Goal: Task Accomplishment & Management: Manage account settings

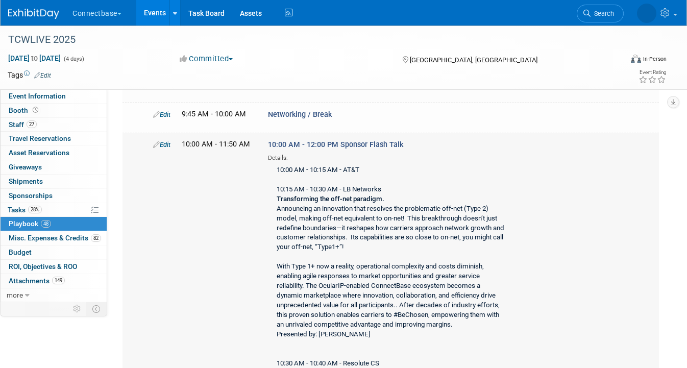
scroll to position [1697, 0]
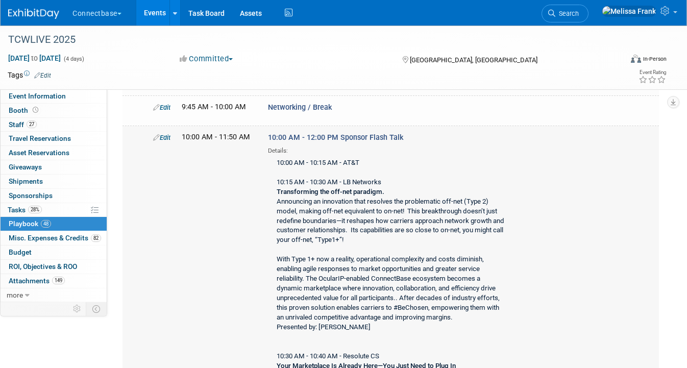
click at [163, 134] on link "Edit" at bounding box center [161, 138] width 17 height 8
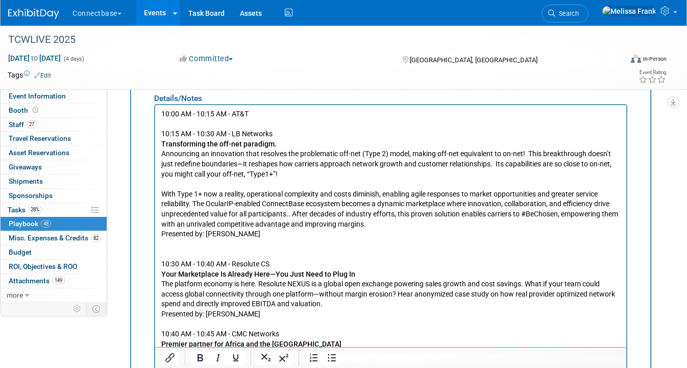
scroll to position [2050, 0]
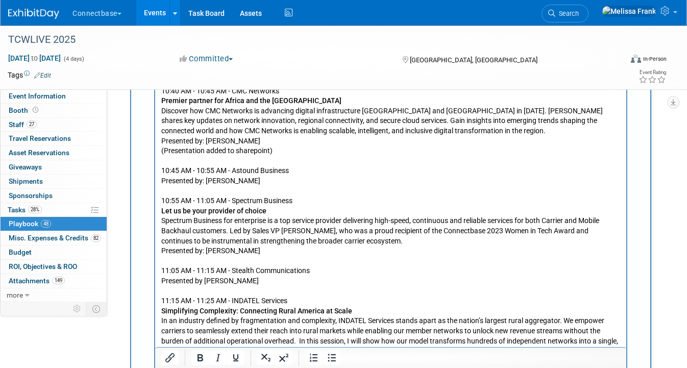
scroll to position [2267, 0]
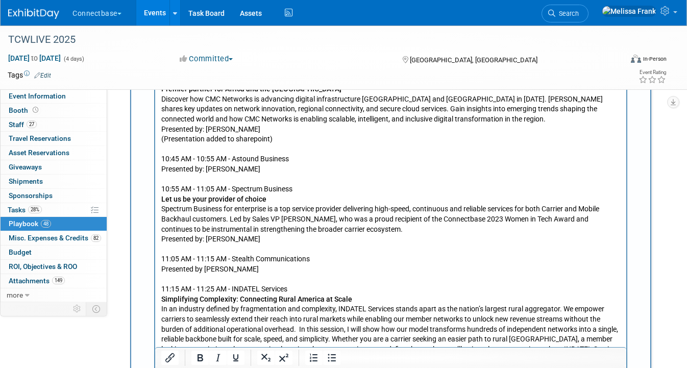
click at [229, 162] on p "(Presentation added to sharepoint) 10:30 AM - 10:40 AM - Resolute CS Your Marke…" at bounding box center [390, 295] width 459 height 640
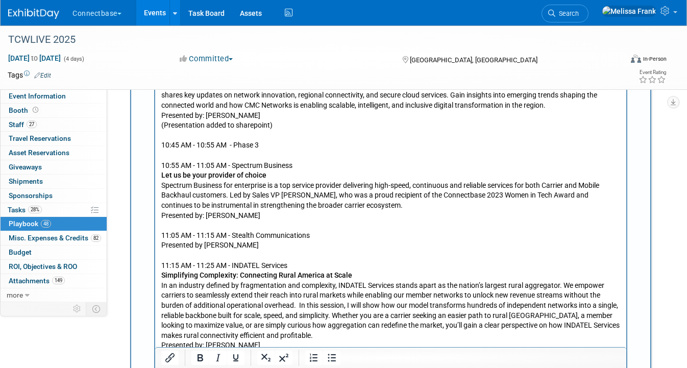
scroll to position [2283, 0]
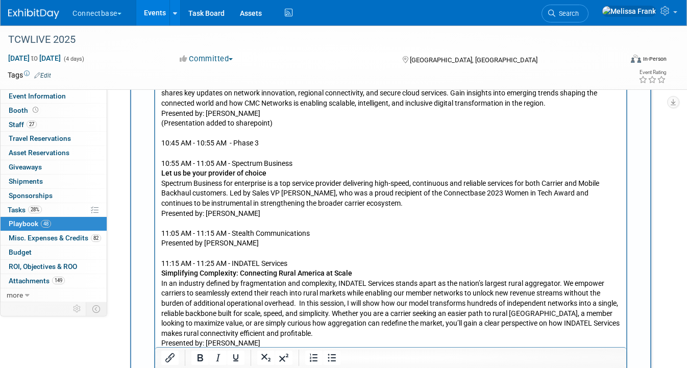
click at [263, 212] on p "(Presentation added to sharepoint) 10:30 AM - 10:40 AM - Resolute CS Your Marke…" at bounding box center [390, 274] width 459 height 630
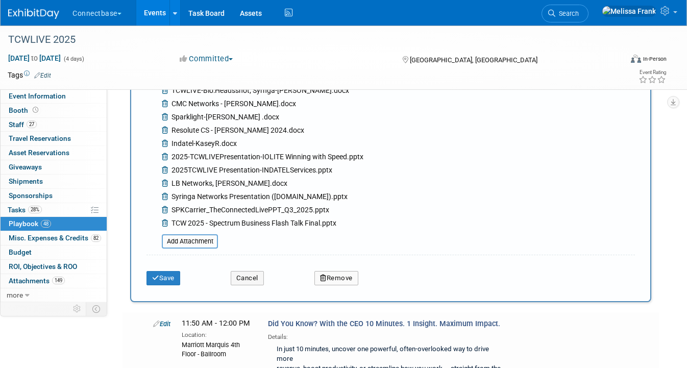
scroll to position [2948, 0]
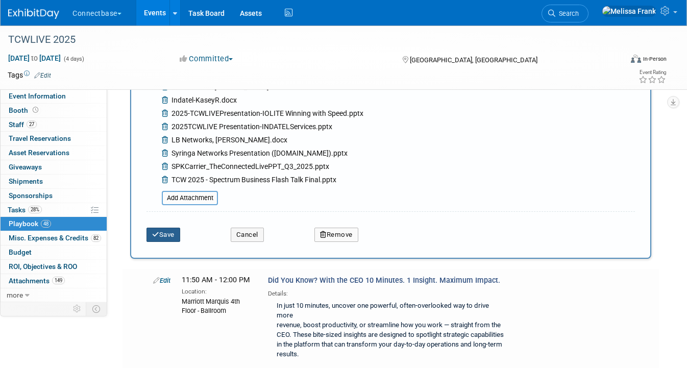
click at [166, 228] on button "Save" at bounding box center [163, 235] width 34 height 14
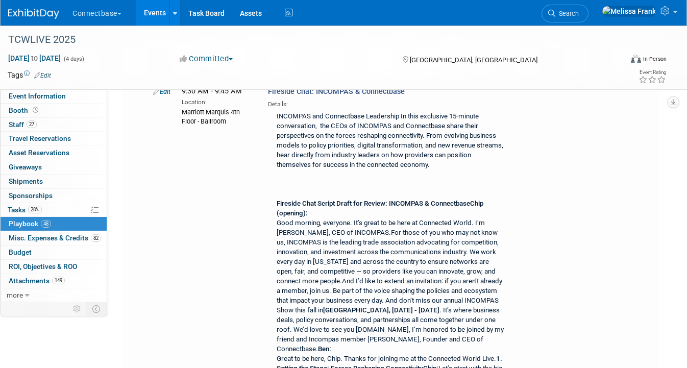
scroll to position [5989, 0]
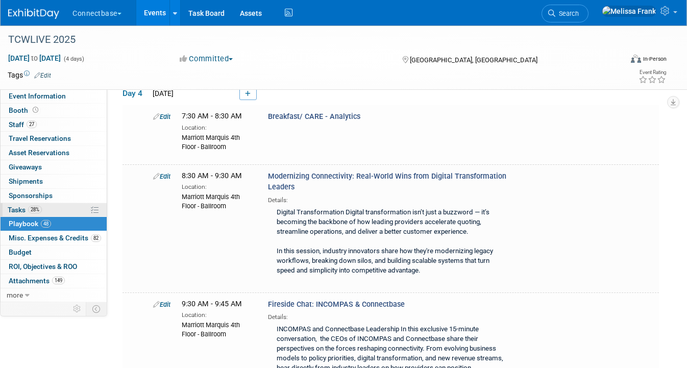
click at [65, 214] on link "28% Tasks 28%" at bounding box center [54, 210] width 106 height 14
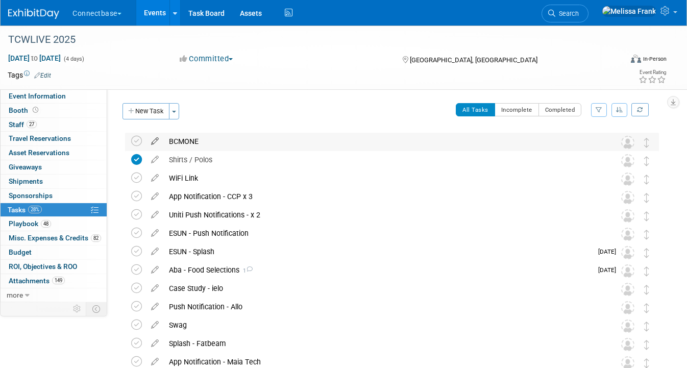
click at [158, 142] on icon at bounding box center [155, 139] width 18 height 13
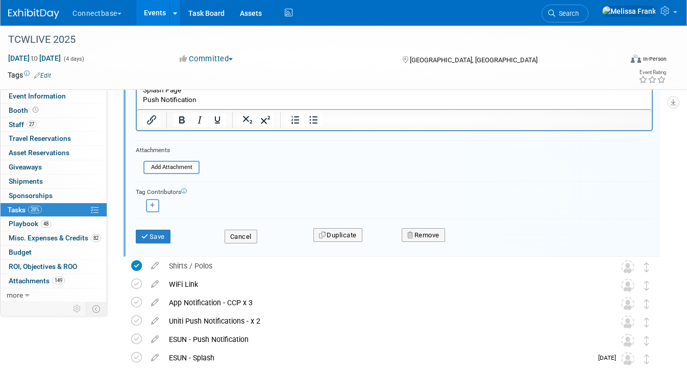
scroll to position [209, 0]
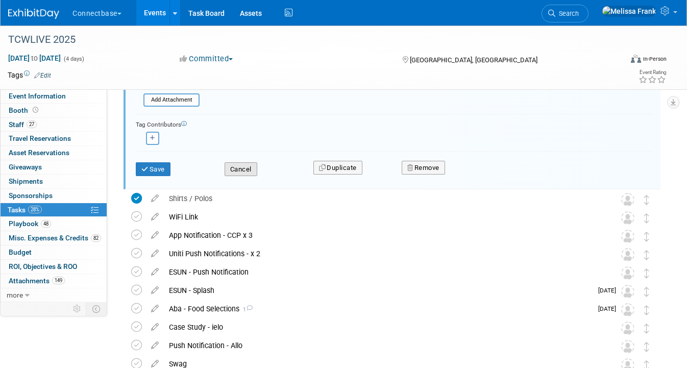
click at [247, 167] on button "Cancel" at bounding box center [241, 169] width 33 height 14
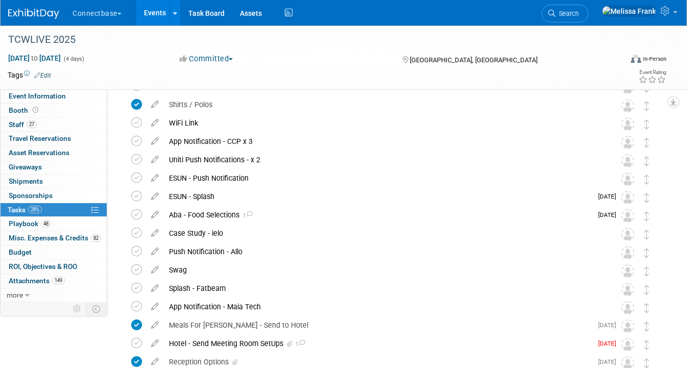
scroll to position [0, 0]
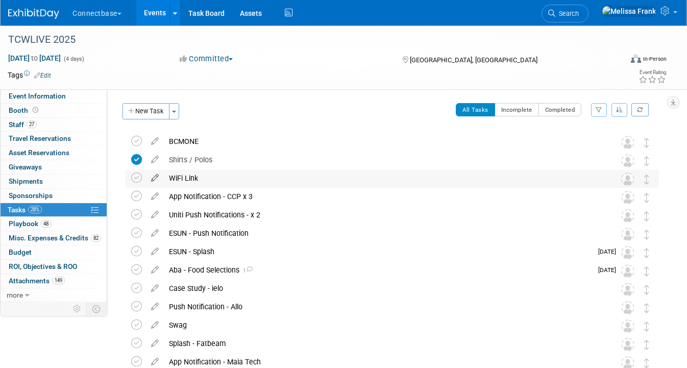
click at [155, 175] on icon at bounding box center [155, 175] width 18 height 13
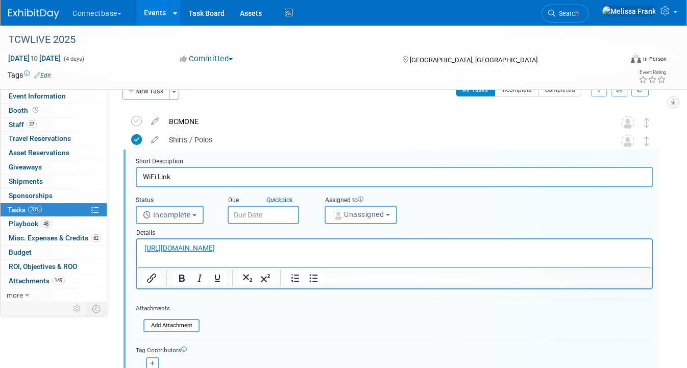
scroll to position [62, 0]
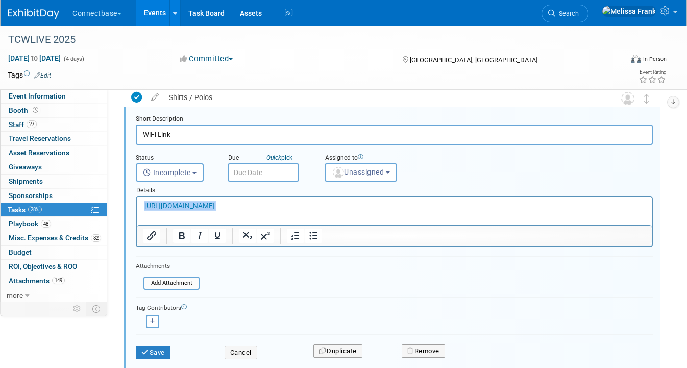
drag, startPoint x: 283, startPoint y: 209, endPoint x: 143, endPoint y: 201, distance: 140.0
click at [143, 201] on p "[URL][DOMAIN_NAME]" at bounding box center [394, 206] width 503 height 10
copy p "[URL][DOMAIN_NAME]"
click at [243, 357] on button "Cancel" at bounding box center [241, 352] width 33 height 14
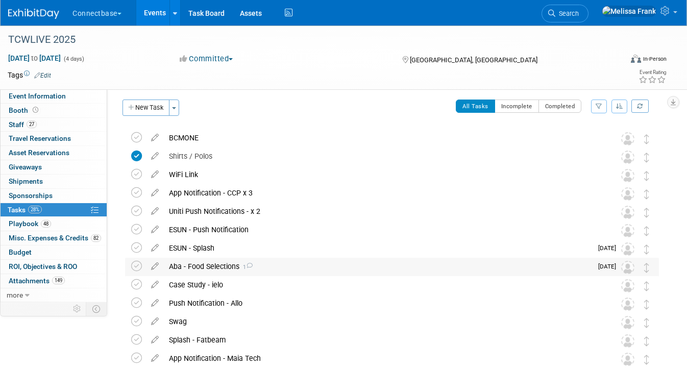
scroll to position [0, 0]
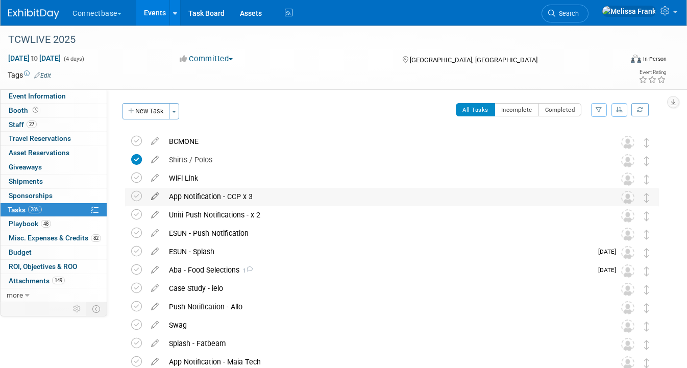
click at [153, 196] on icon at bounding box center [155, 194] width 18 height 13
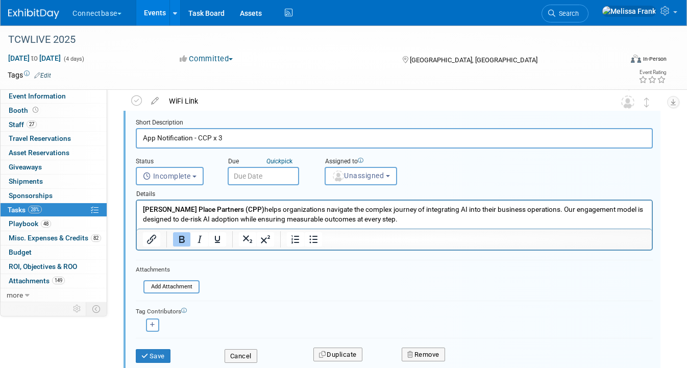
scroll to position [88, 0]
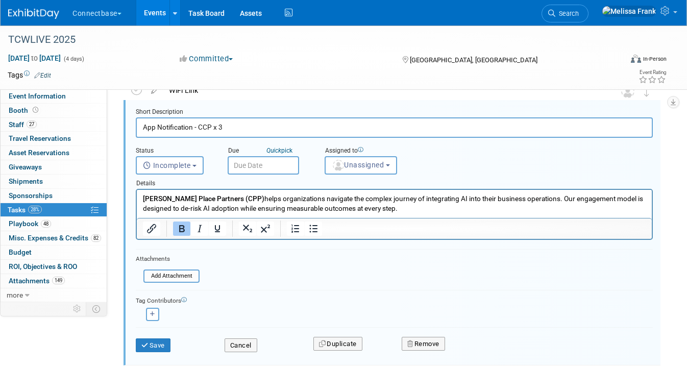
drag, startPoint x: 412, startPoint y: 207, endPoint x: 130, endPoint y: 195, distance: 282.4
click at [137, 195] on html "[PERSON_NAME] Place Partners (CPP) helps organizations navigate the complex jou…" at bounding box center [394, 201] width 515 height 23
paste body "Rich Text Area. Press ALT-0 for help."
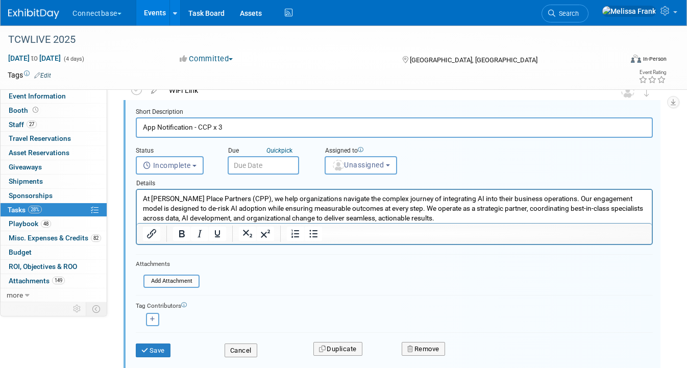
click at [442, 218] on p "At [PERSON_NAME] Place Partners (CPP), we help organizations navigate the compl…" at bounding box center [394, 208] width 503 height 29
drag, startPoint x: 459, startPoint y: 218, endPoint x: 441, endPoint y: 216, distance: 18.5
click at [441, 216] on p "At [PERSON_NAME] Place Partners (CPP), we help organizations navigate the compl…" at bounding box center [394, 208] width 503 height 29
click at [153, 349] on button "Save" at bounding box center [153, 350] width 35 height 14
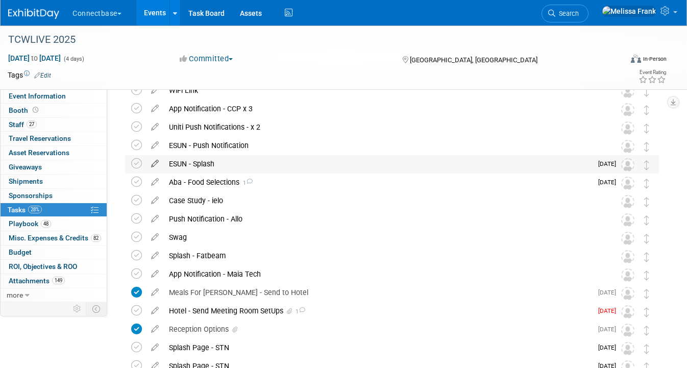
click at [153, 164] on icon at bounding box center [155, 161] width 18 height 13
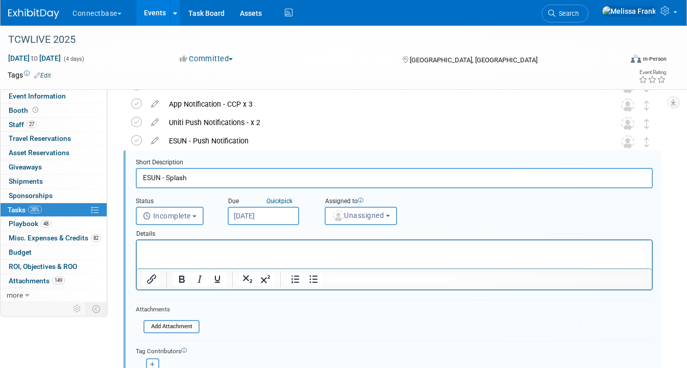
scroll to position [93, 0]
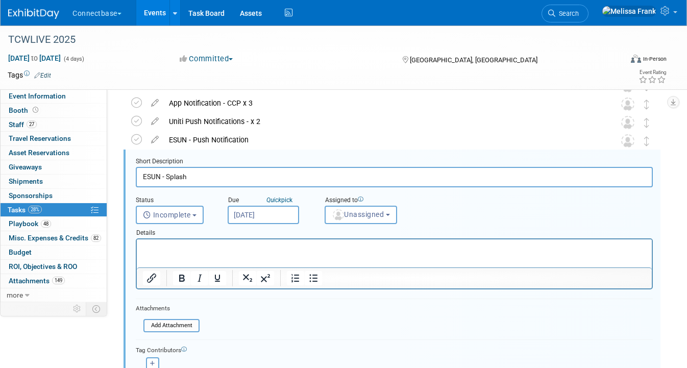
click at [240, 252] on p "Rich Text Area. Press ALT-0 for help." at bounding box center [394, 248] width 503 height 10
click at [279, 216] on input "[DATE]" at bounding box center [263, 215] width 71 height 18
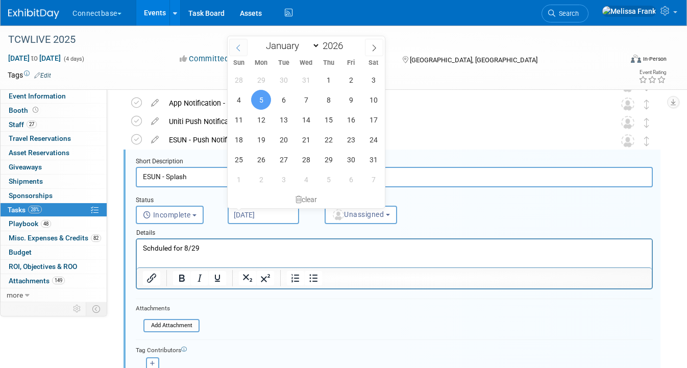
click at [237, 47] on icon at bounding box center [238, 47] width 7 height 7
type input "2025"
click at [237, 48] on icon at bounding box center [238, 47] width 4 height 7
click at [236, 49] on icon at bounding box center [238, 47] width 7 height 7
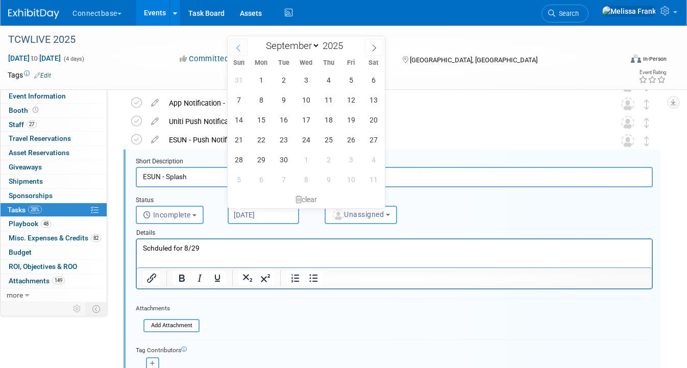
click at [238, 48] on icon at bounding box center [238, 47] width 7 height 7
select select "7"
click at [354, 162] on span "29" at bounding box center [351, 160] width 20 height 20
type input "[DATE]"
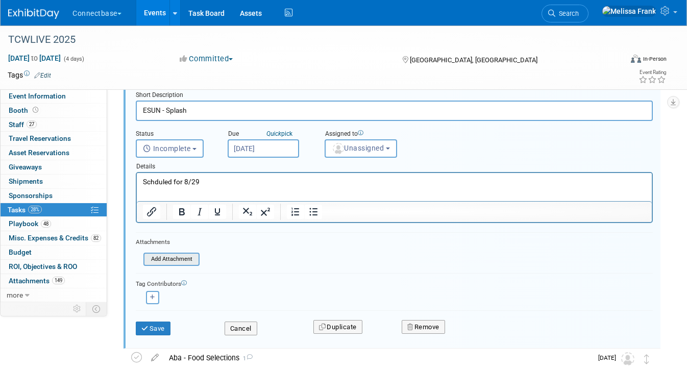
scroll to position [186, 0]
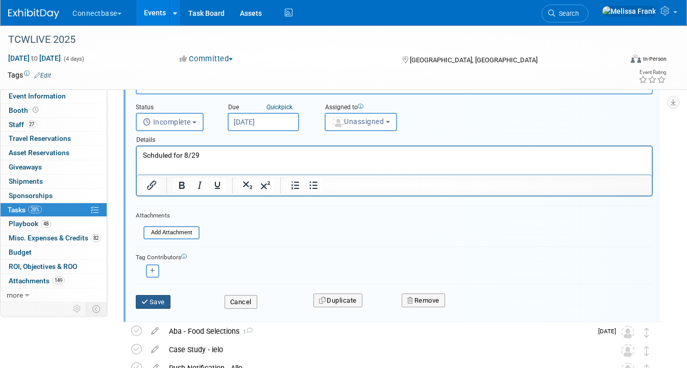
click at [156, 308] on button "Save" at bounding box center [153, 302] width 35 height 14
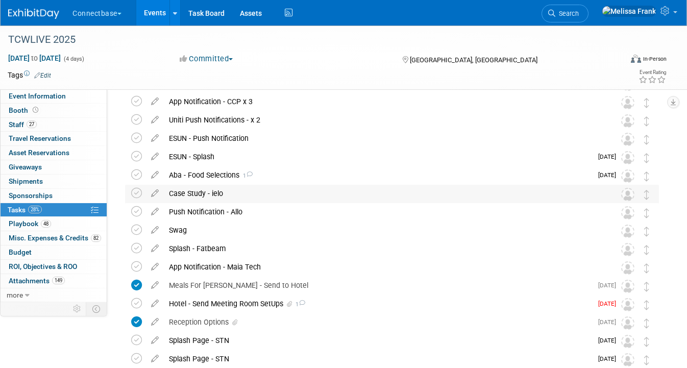
scroll to position [85, 0]
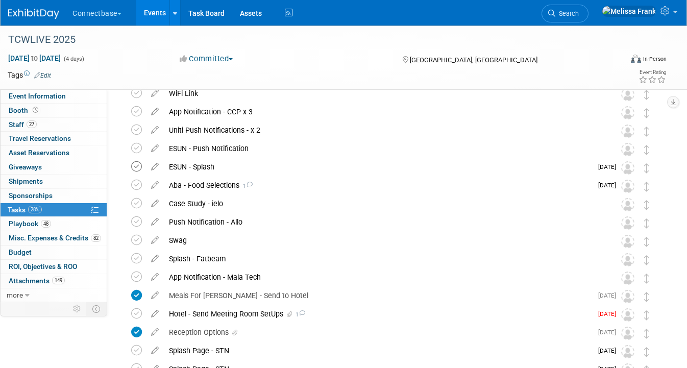
click at [140, 165] on icon at bounding box center [136, 166] width 11 height 11
click at [139, 185] on icon at bounding box center [136, 185] width 11 height 11
click at [154, 221] on icon at bounding box center [155, 219] width 18 height 13
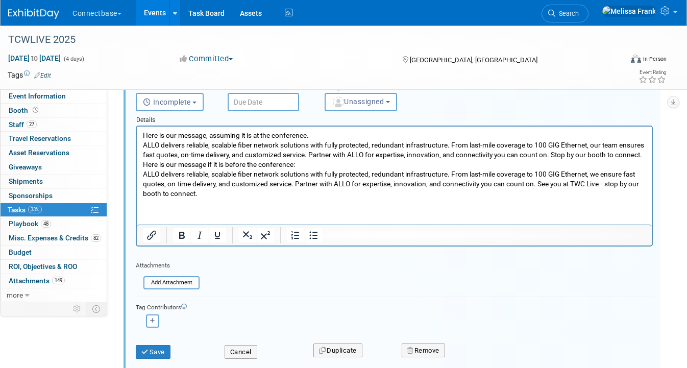
scroll to position [291, 0]
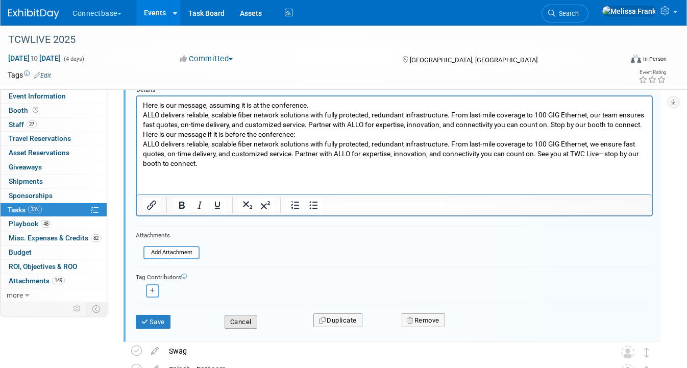
click at [237, 321] on button "Cancel" at bounding box center [241, 322] width 33 height 14
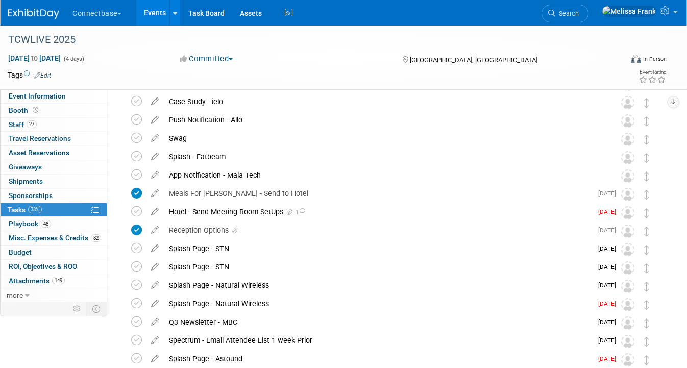
scroll to position [173, 0]
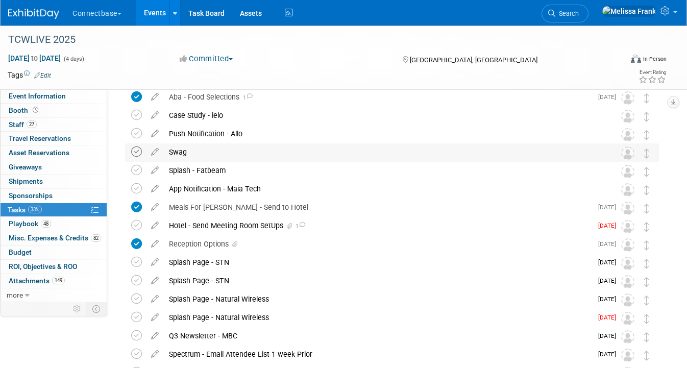
click at [133, 153] on icon at bounding box center [136, 151] width 11 height 11
click at [154, 171] on icon at bounding box center [155, 168] width 18 height 13
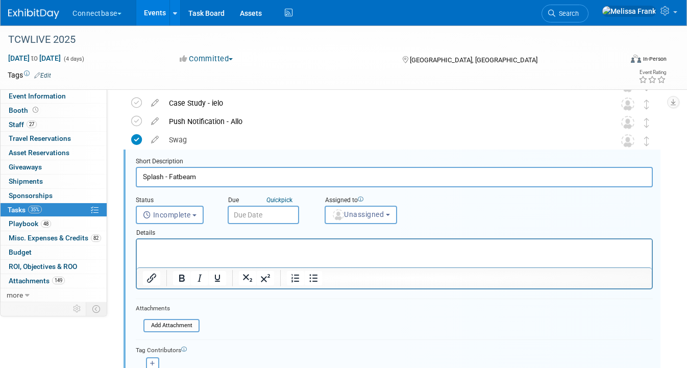
scroll to position [240, 0]
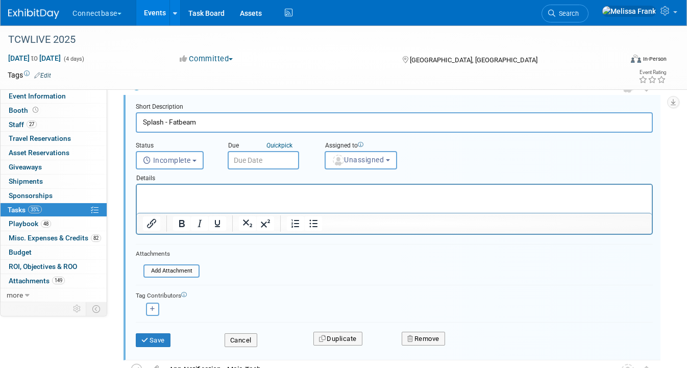
click at [224, 197] on p "Rich Text Area. Press ALT-0 for help." at bounding box center [394, 194] width 503 height 10
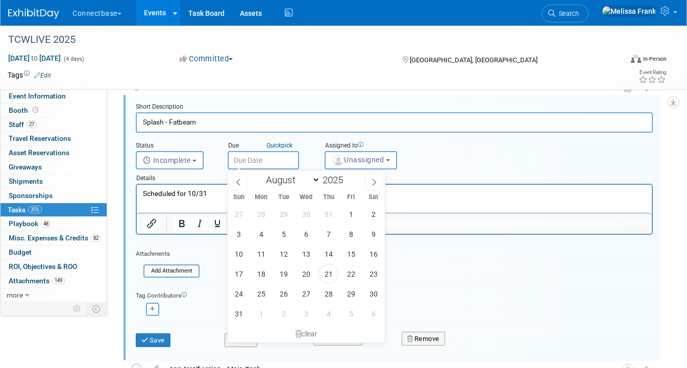
click at [280, 160] on input "text" at bounding box center [263, 160] width 71 height 18
click at [378, 181] on span at bounding box center [374, 181] width 18 height 17
select select "9"
click at [348, 297] on span "31" at bounding box center [351, 294] width 20 height 20
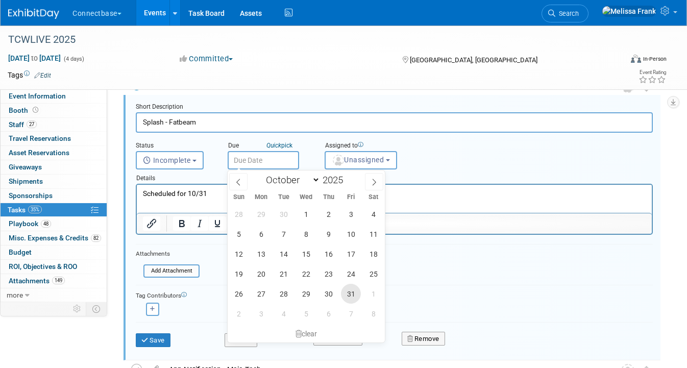
type input "[DATE]"
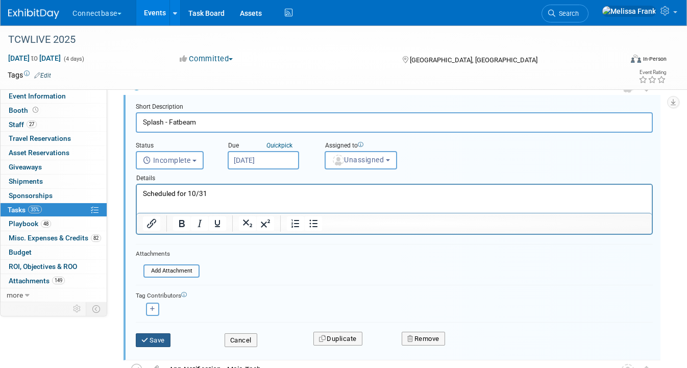
click at [162, 339] on button "Save" at bounding box center [153, 340] width 35 height 14
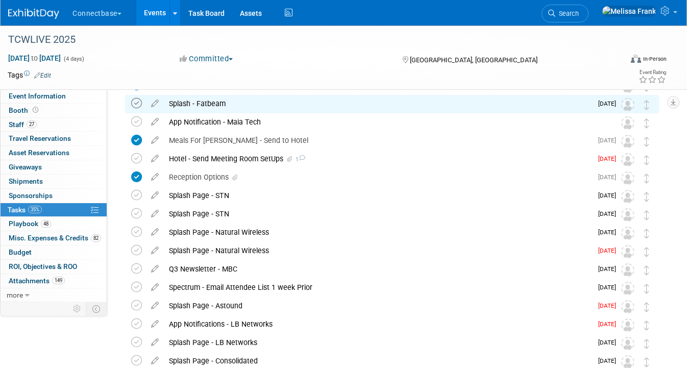
click at [140, 99] on icon at bounding box center [136, 103] width 11 height 11
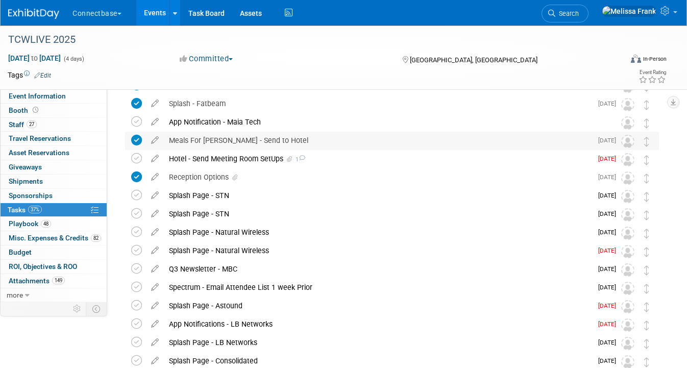
scroll to position [226, 0]
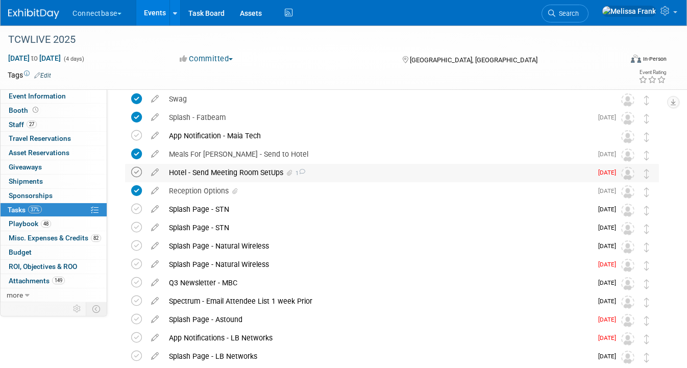
click at [135, 170] on icon at bounding box center [136, 172] width 11 height 11
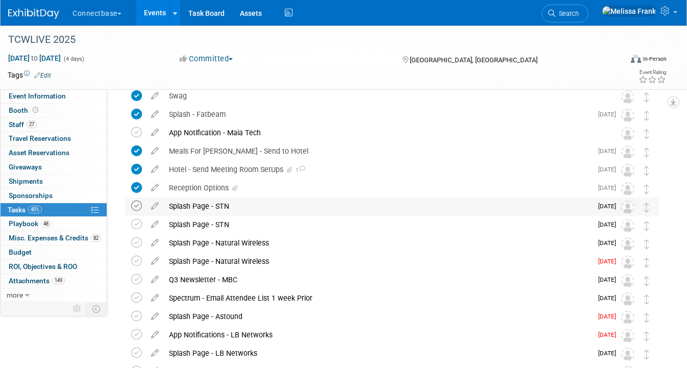
click at [137, 205] on icon at bounding box center [136, 206] width 11 height 11
click at [155, 206] on icon at bounding box center [155, 203] width 18 height 13
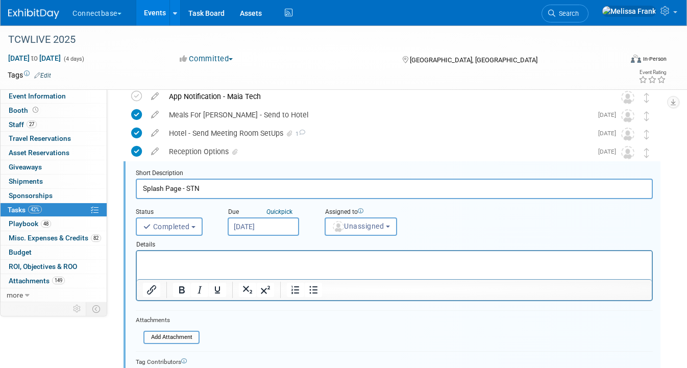
scroll to position [277, 0]
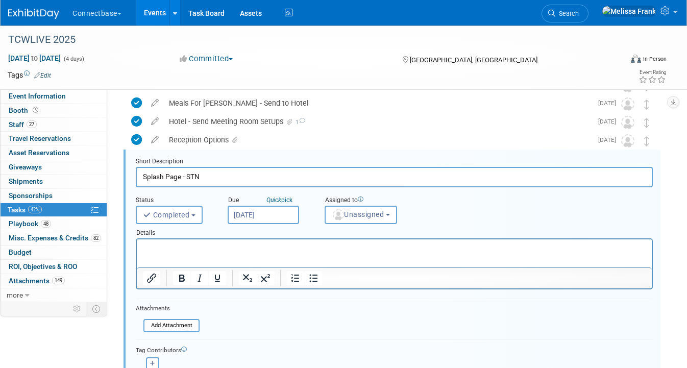
click at [234, 251] on p "Rich Text Area. Press ALT-0 for help." at bounding box center [394, 248] width 503 height 10
click at [291, 215] on input "[DATE]" at bounding box center [263, 215] width 71 height 18
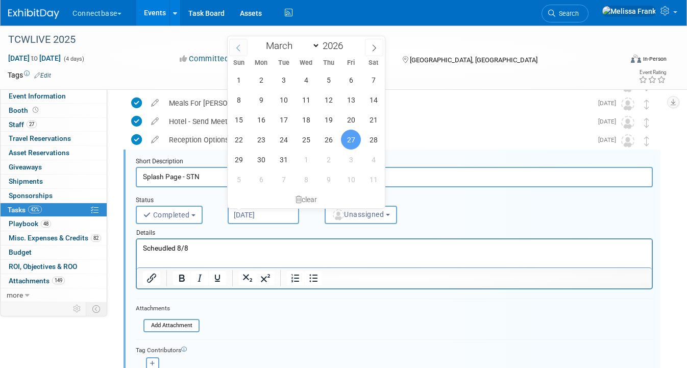
click at [242, 48] on span at bounding box center [238, 47] width 18 height 17
select select "0"
click at [242, 48] on span at bounding box center [238, 47] width 18 height 17
type input "2025"
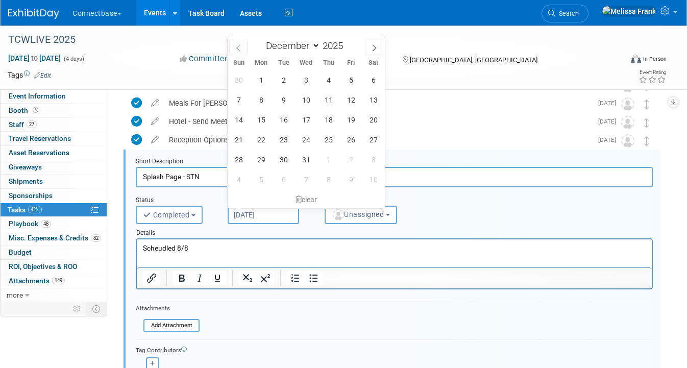
click at [242, 48] on span at bounding box center [238, 47] width 18 height 17
select select "7"
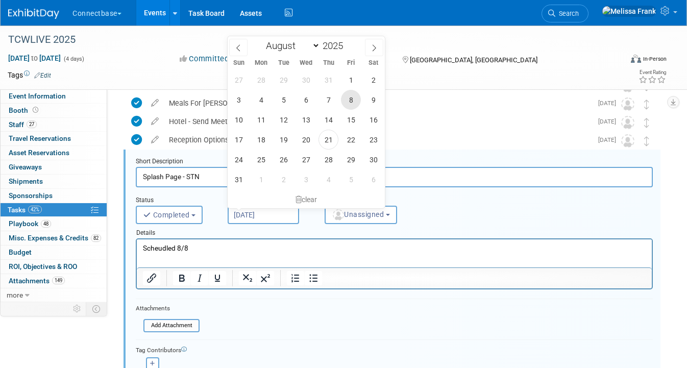
click at [353, 106] on span "8" at bounding box center [351, 100] width 20 height 20
type input "[DATE]"
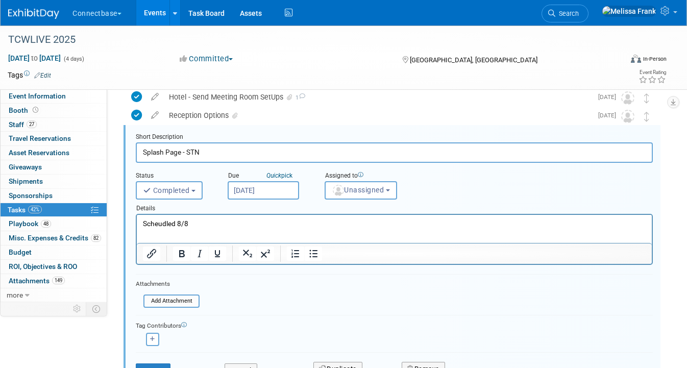
scroll to position [343, 0]
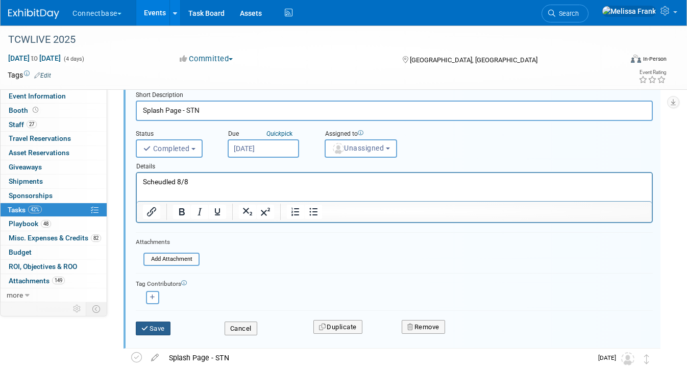
click at [162, 330] on button "Save" at bounding box center [153, 328] width 35 height 14
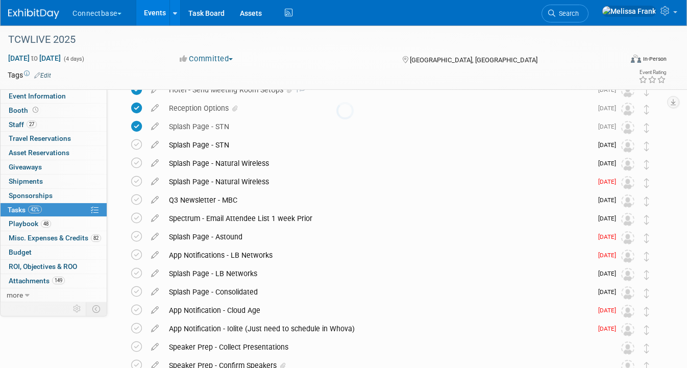
scroll to position [305, 0]
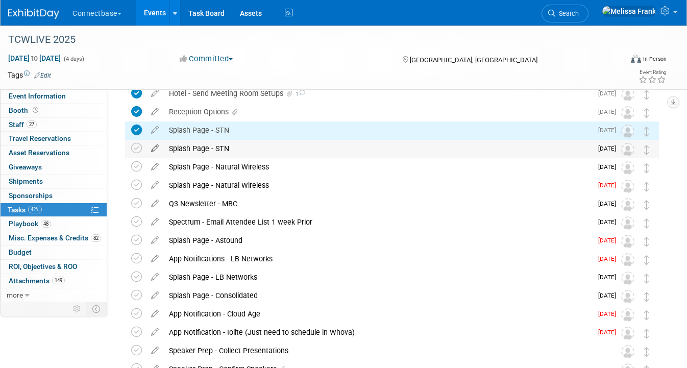
click at [154, 148] on icon at bounding box center [155, 146] width 18 height 13
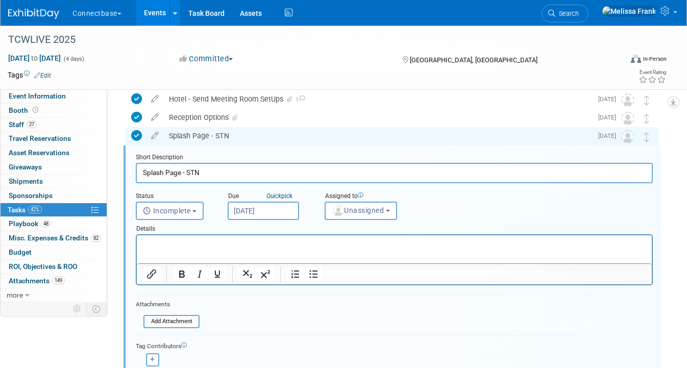
scroll to position [295, 0]
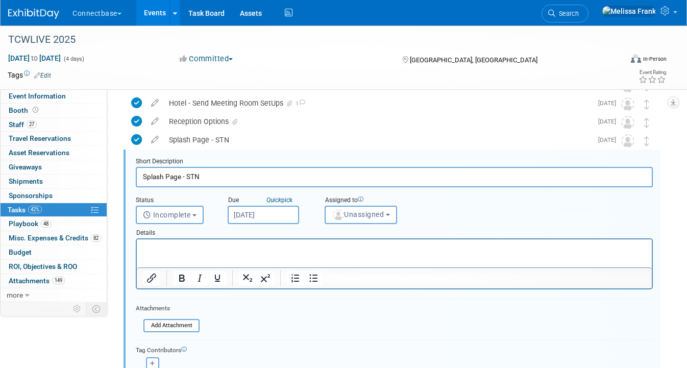
click at [184, 253] on html at bounding box center [394, 246] width 515 height 14
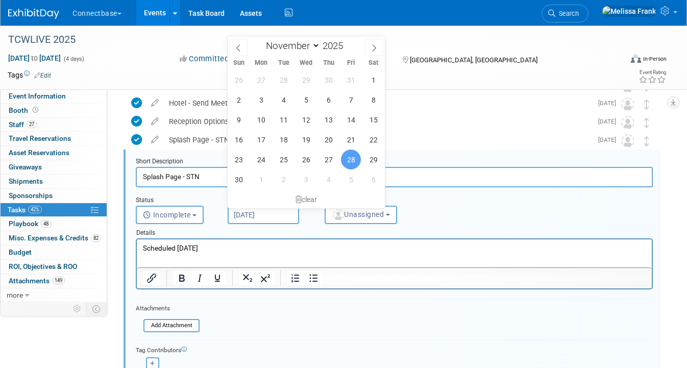
click at [241, 211] on input "[DATE]" at bounding box center [263, 215] width 71 height 18
click at [367, 52] on span at bounding box center [374, 47] width 18 height 17
select select "11"
click at [367, 52] on span at bounding box center [374, 47] width 18 height 17
type input "2026"
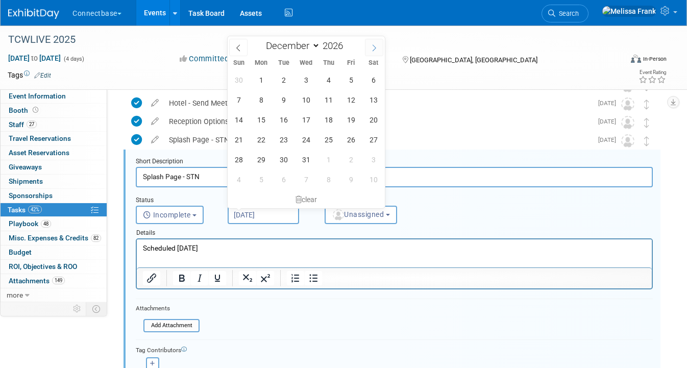
select select "0"
click at [341, 83] on span "2" at bounding box center [351, 80] width 20 height 20
type input "[DATE]"
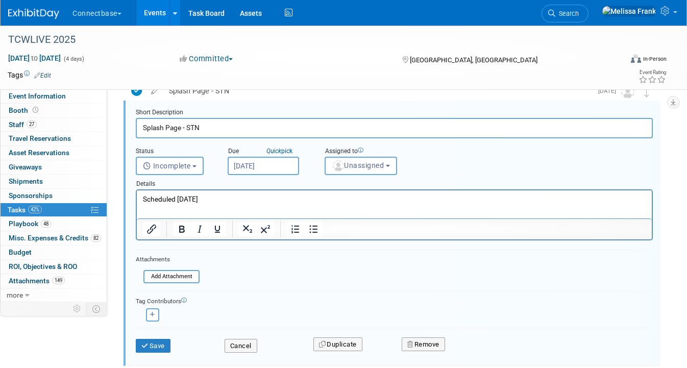
scroll to position [362, 0]
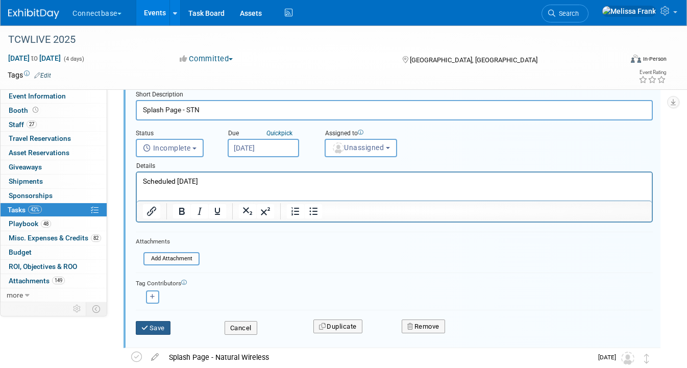
click at [159, 331] on button "Save" at bounding box center [153, 328] width 35 height 14
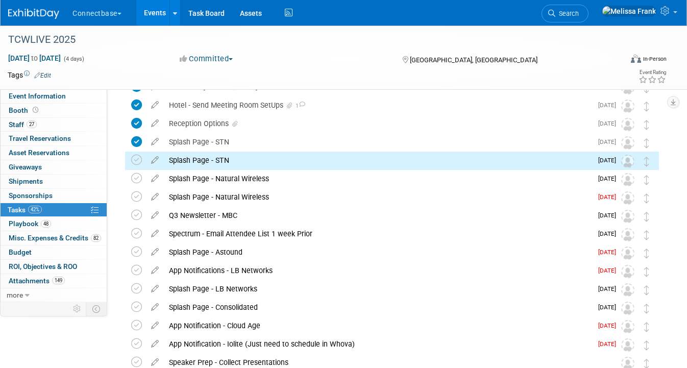
scroll to position [297, 0]
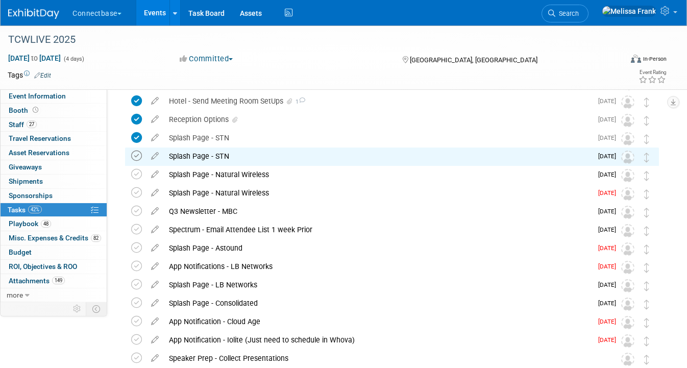
click at [134, 156] on icon at bounding box center [136, 156] width 11 height 11
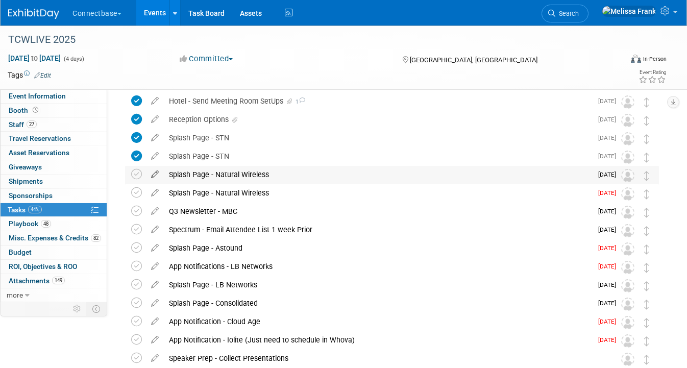
click at [153, 177] on icon at bounding box center [155, 172] width 18 height 13
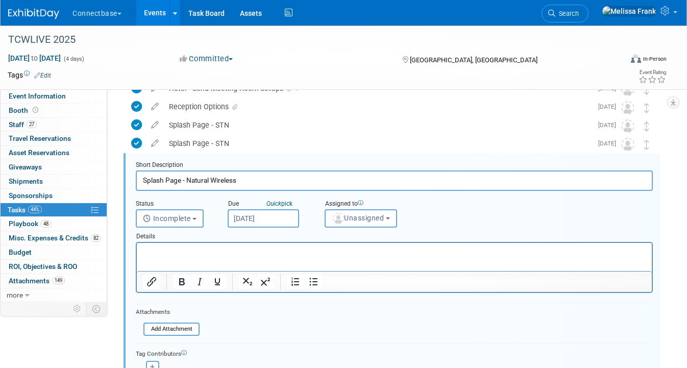
scroll to position [314, 0]
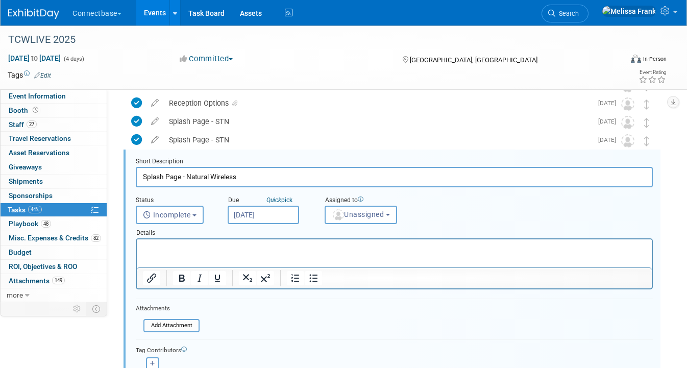
click at [215, 247] on p "Rich Text Area. Press ALT-0 for help." at bounding box center [394, 248] width 503 height 10
click at [264, 212] on input "[DATE]" at bounding box center [263, 215] width 71 height 18
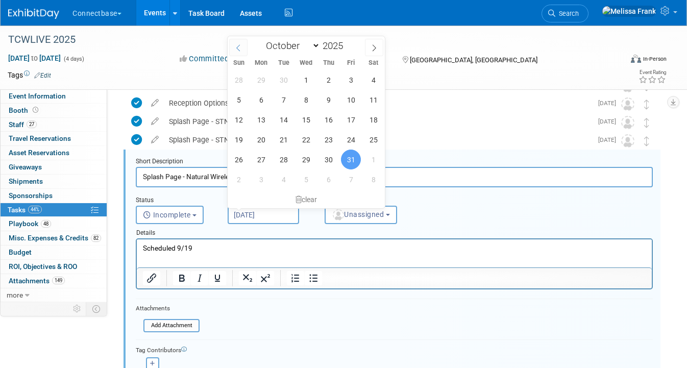
click at [241, 45] on icon at bounding box center [238, 47] width 7 height 7
select select "8"
click at [352, 119] on span "19" at bounding box center [351, 120] width 20 height 20
type input "[DATE]"
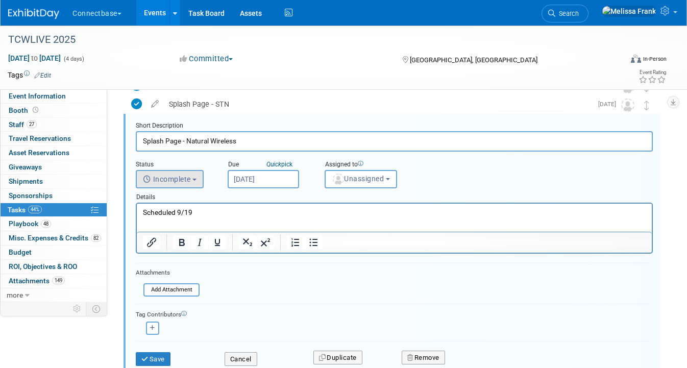
scroll to position [398, 0]
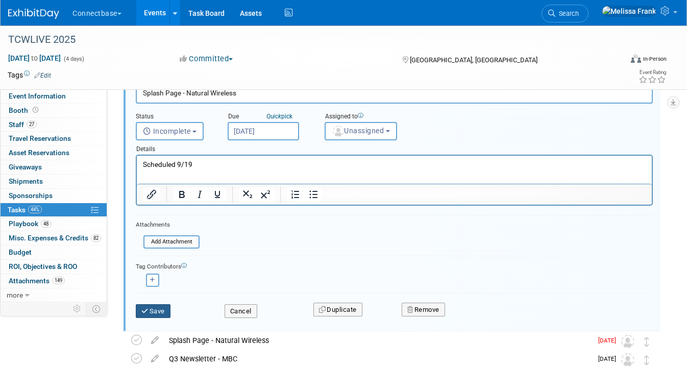
click at [158, 311] on button "Save" at bounding box center [153, 311] width 35 height 14
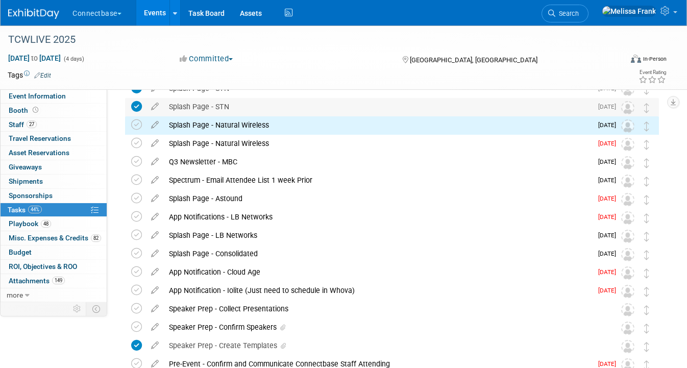
scroll to position [316, 0]
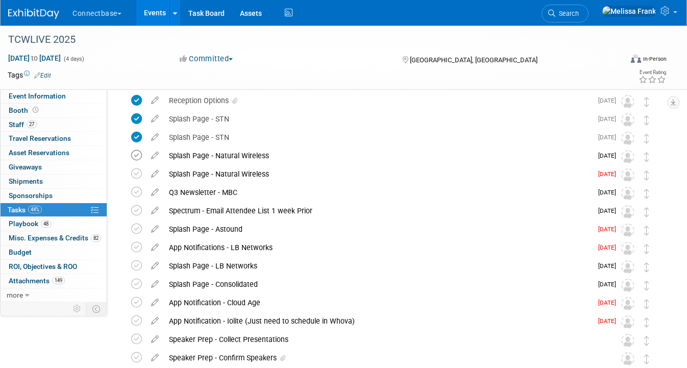
click at [137, 157] on icon at bounding box center [136, 155] width 11 height 11
click at [156, 175] on icon at bounding box center [155, 171] width 18 height 13
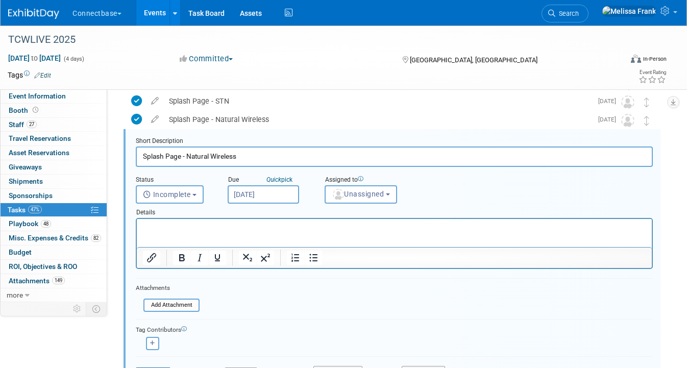
scroll to position [358, 0]
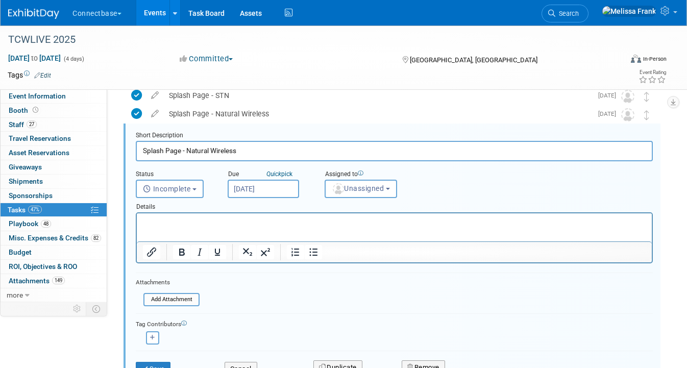
click at [204, 223] on p "Rich Text Area. Press ALT-0 for help." at bounding box center [394, 222] width 503 height 10
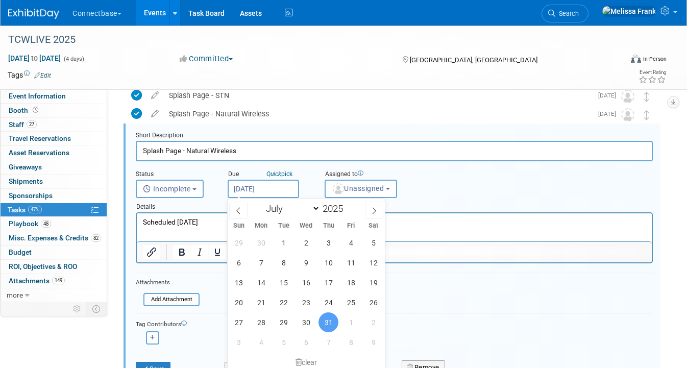
click at [272, 185] on input "[DATE]" at bounding box center [263, 189] width 71 height 18
click at [373, 209] on icon at bounding box center [373, 210] width 7 height 7
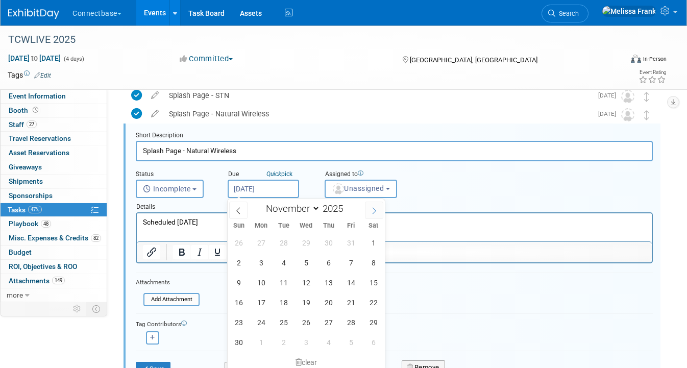
click at [373, 209] on icon at bounding box center [373, 210] width 7 height 7
select select "11"
click at [373, 209] on icon at bounding box center [373, 210] width 7 height 7
type input "2026"
click at [373, 209] on icon at bounding box center [373, 210] width 7 height 7
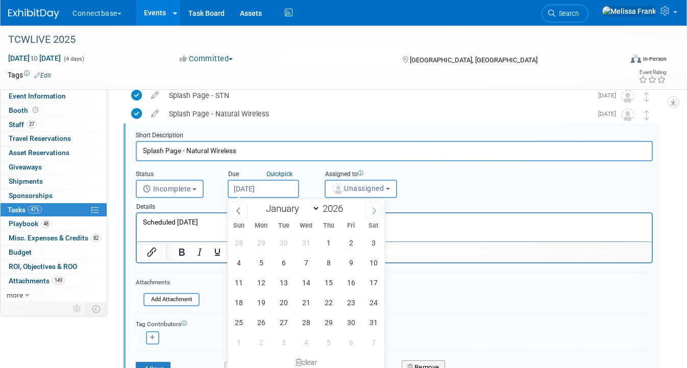
select select "1"
click at [354, 304] on span "27" at bounding box center [351, 302] width 20 height 20
type input "[DATE]"
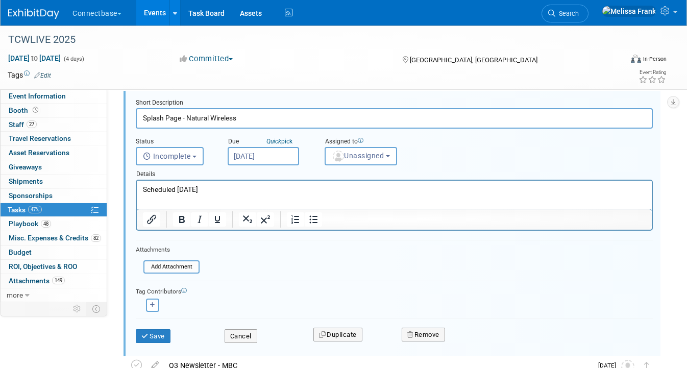
scroll to position [433, 0]
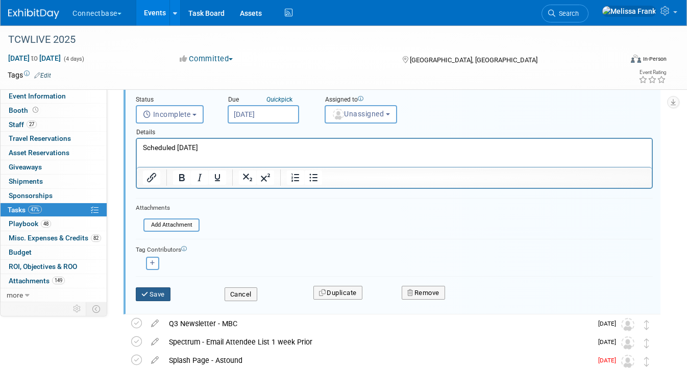
click at [155, 294] on button "Save" at bounding box center [153, 294] width 35 height 14
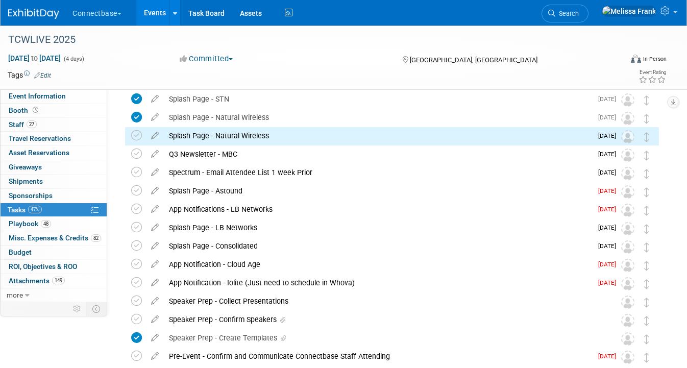
scroll to position [296, 0]
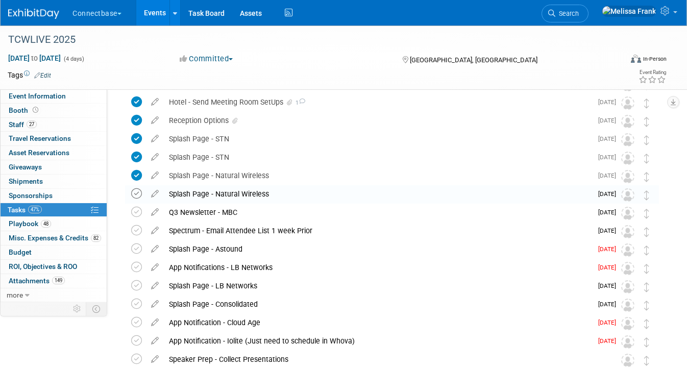
click at [136, 193] on icon at bounding box center [136, 193] width 11 height 11
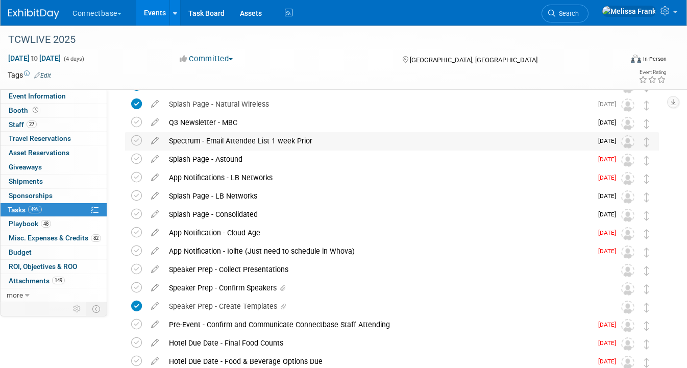
scroll to position [388, 0]
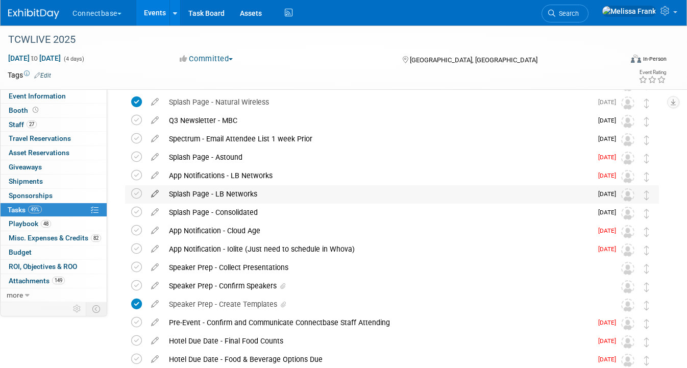
click at [154, 194] on icon at bounding box center [155, 191] width 18 height 13
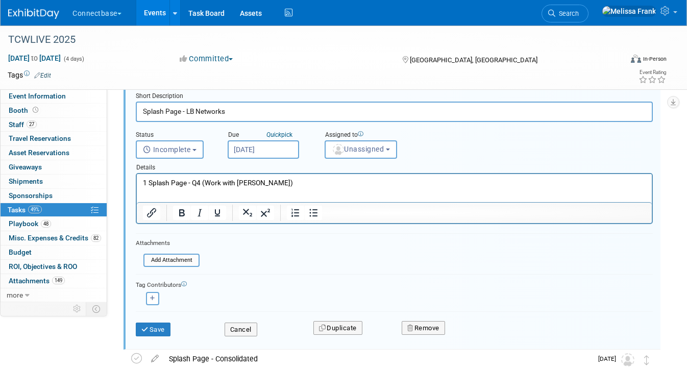
scroll to position [493, 0]
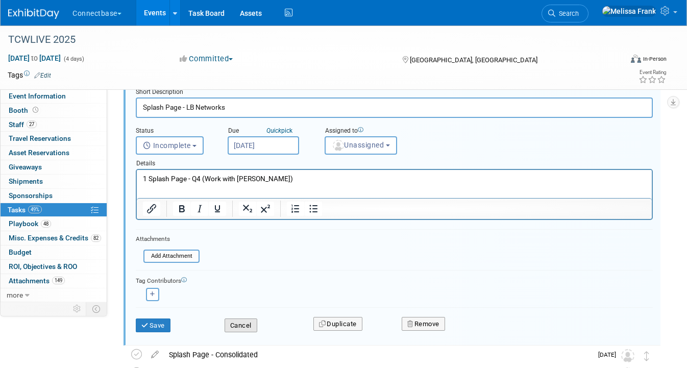
click at [238, 326] on button "Cancel" at bounding box center [241, 325] width 33 height 14
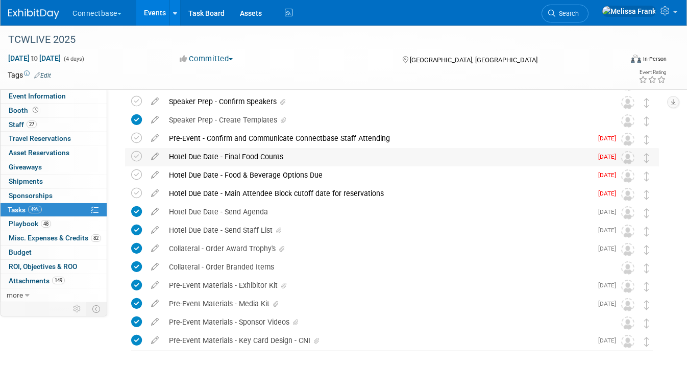
scroll to position [583, 0]
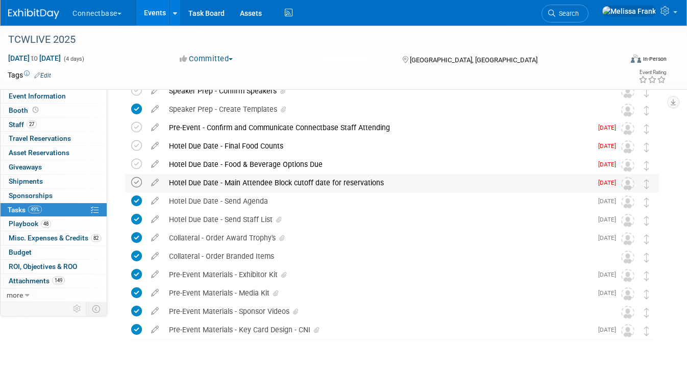
click at [136, 184] on icon at bounding box center [136, 182] width 11 height 11
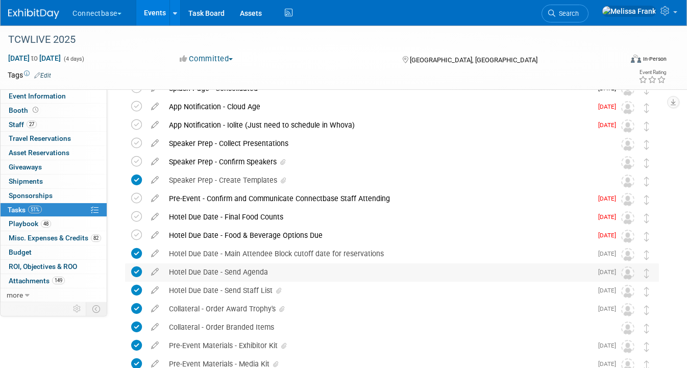
scroll to position [503, 0]
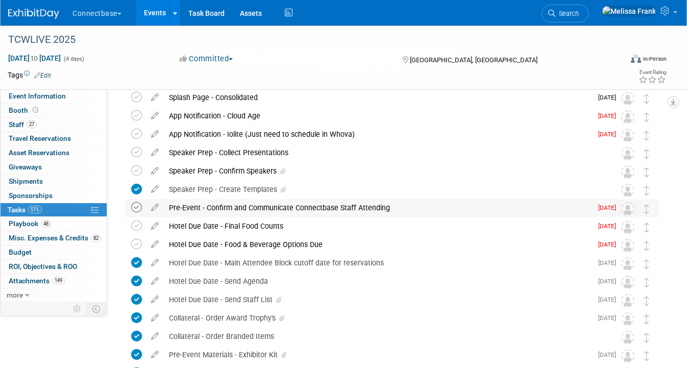
click at [138, 210] on icon at bounding box center [136, 207] width 11 height 11
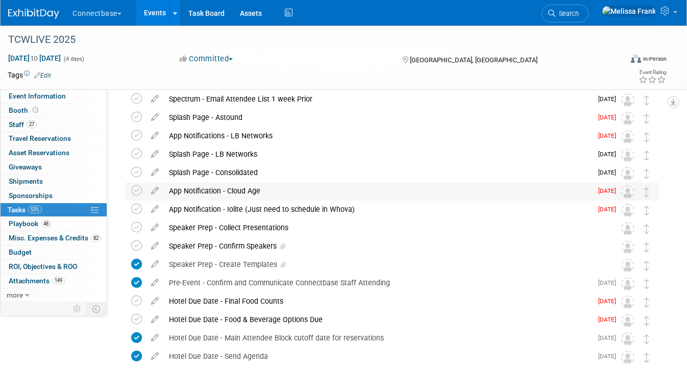
scroll to position [425, 0]
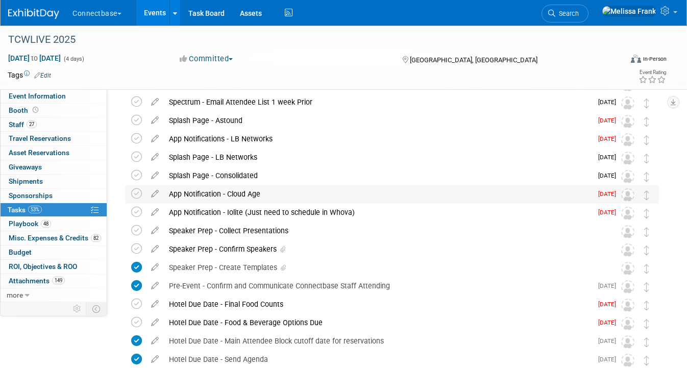
click at [153, 198] on td at bounding box center [155, 194] width 18 height 18
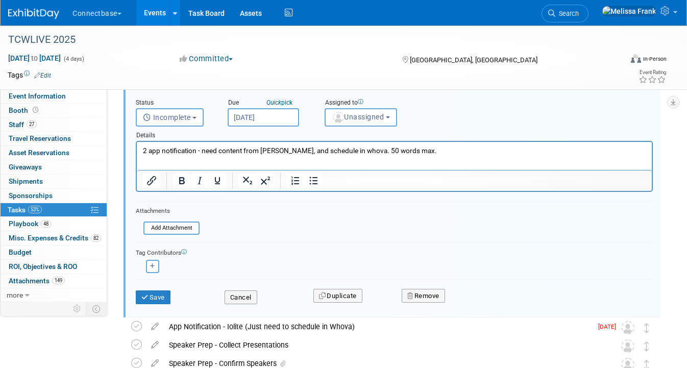
scroll to position [618, 0]
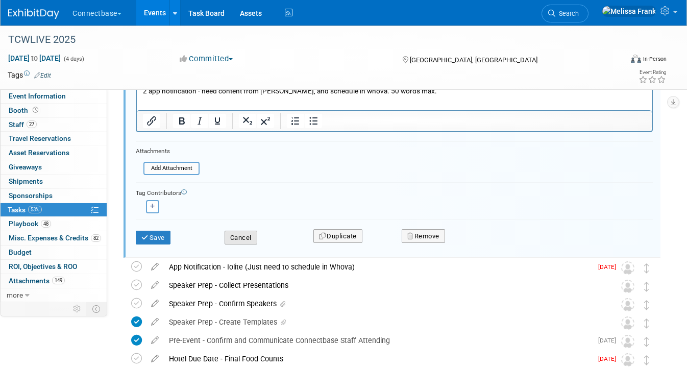
click at [238, 237] on button "Cancel" at bounding box center [241, 238] width 33 height 14
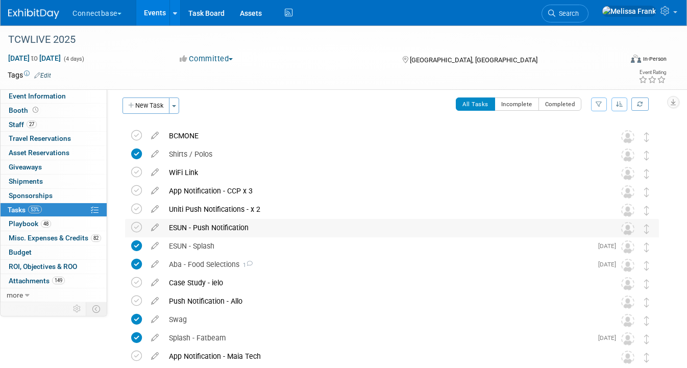
scroll to position [0, 0]
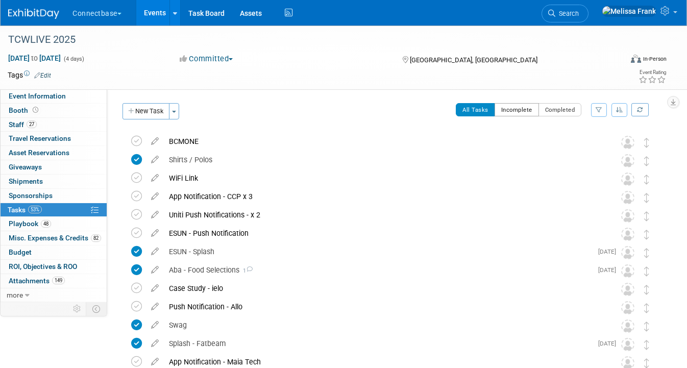
click at [523, 106] on button "Incomplete" at bounding box center [516, 109] width 44 height 13
